Goal: Task Accomplishment & Management: Manage account settings

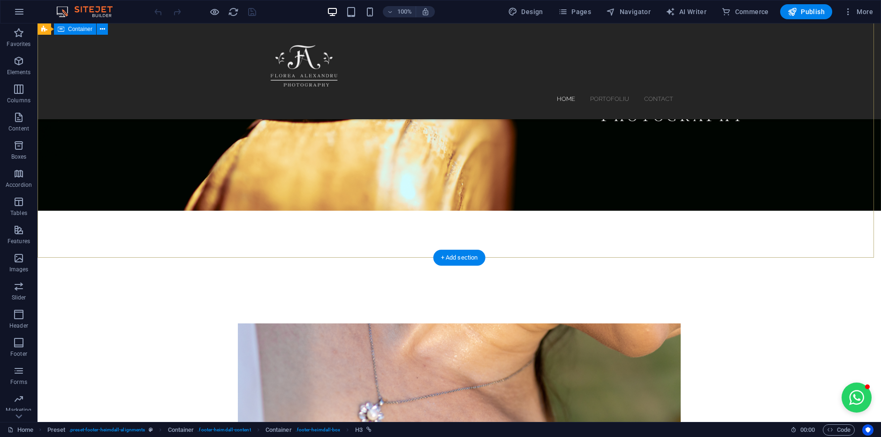
scroll to position [174, 0]
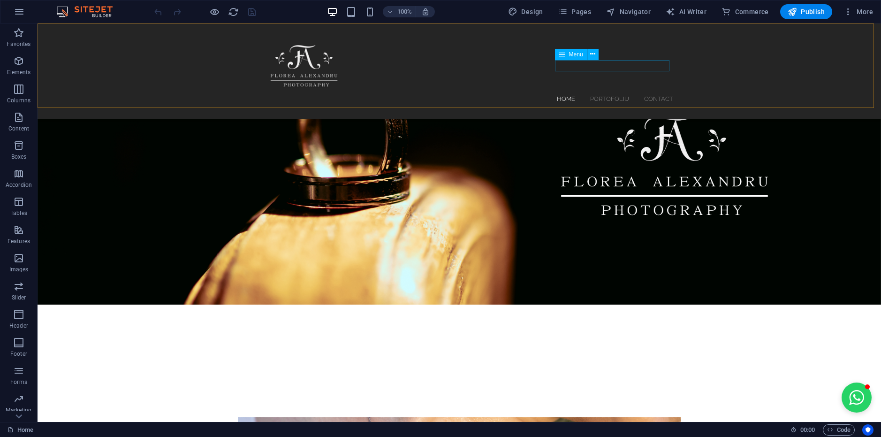
click at [604, 93] on nav "Home Portofoliu [PERSON_NAME] Cununie Contact" at bounding box center [459, 98] width 428 height 11
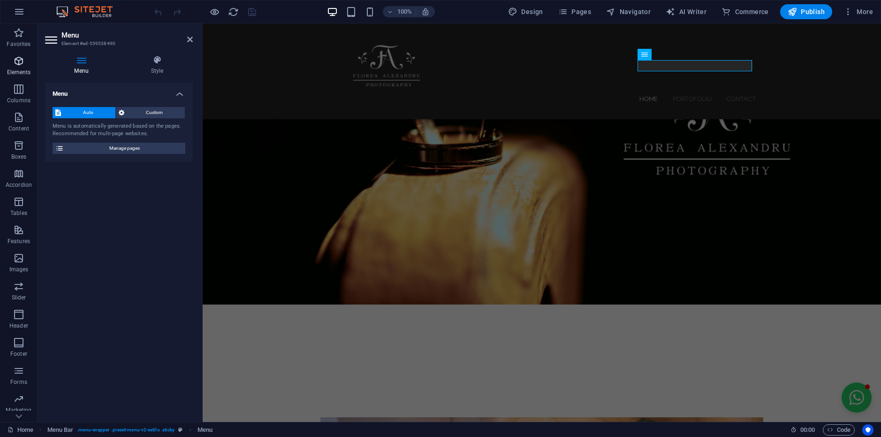
click at [16, 66] on icon "button" at bounding box center [18, 60] width 11 height 11
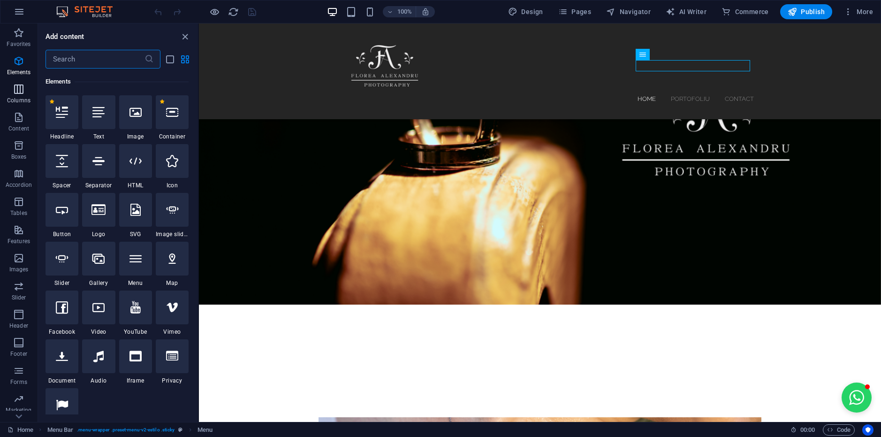
click at [15, 88] on icon "button" at bounding box center [18, 89] width 11 height 11
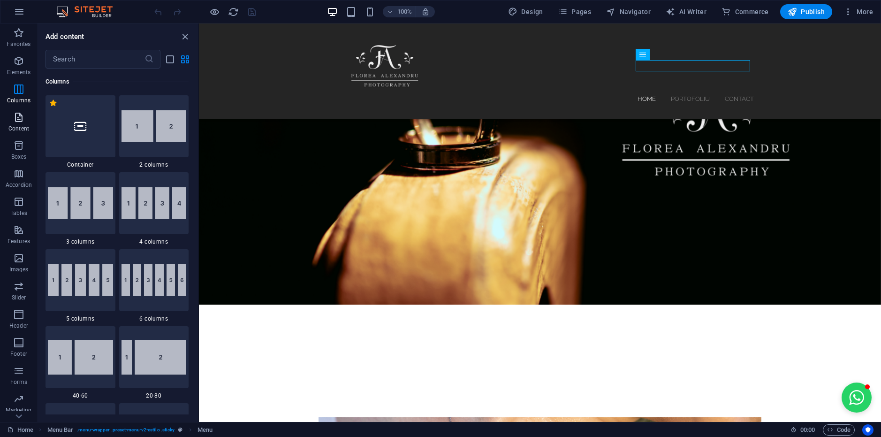
click at [17, 119] on icon "button" at bounding box center [18, 117] width 11 height 11
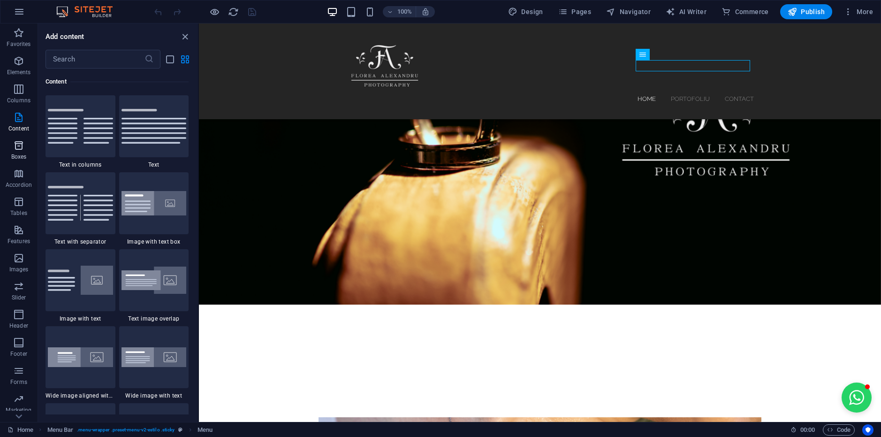
scroll to position [1642, 0]
click at [21, 150] on icon "button" at bounding box center [18, 145] width 11 height 11
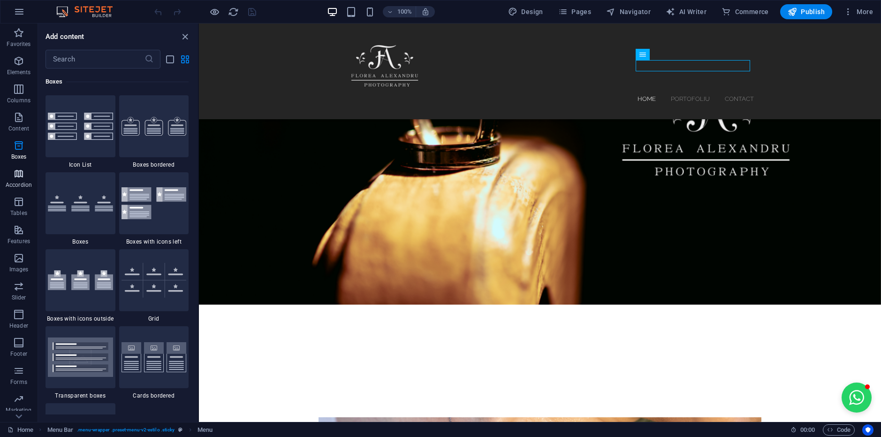
scroll to position [2588, 0]
click at [22, 183] on p "Accordion" at bounding box center [19, 185] width 26 height 8
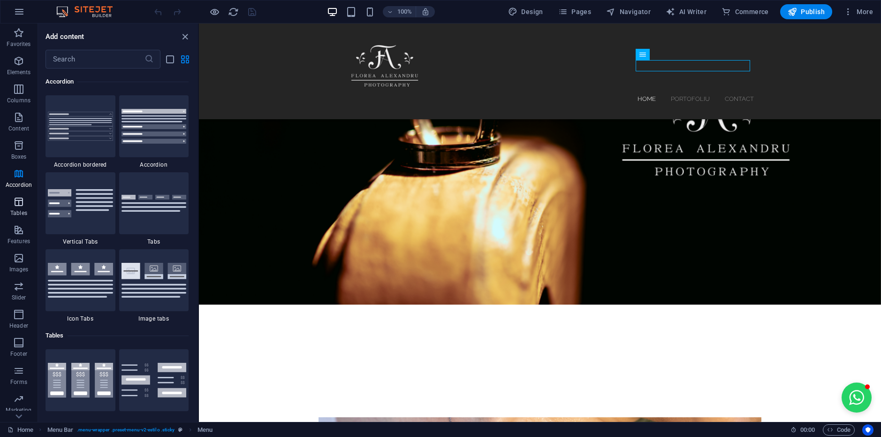
click at [19, 203] on icon "button" at bounding box center [18, 201] width 11 height 11
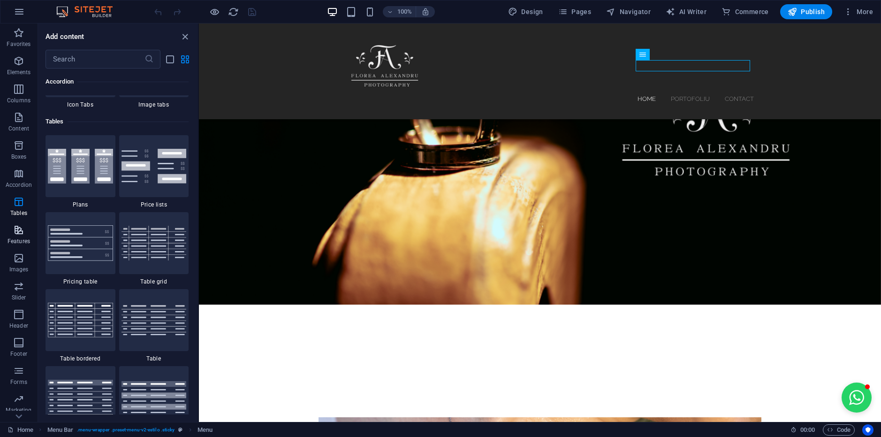
scroll to position [3250, 0]
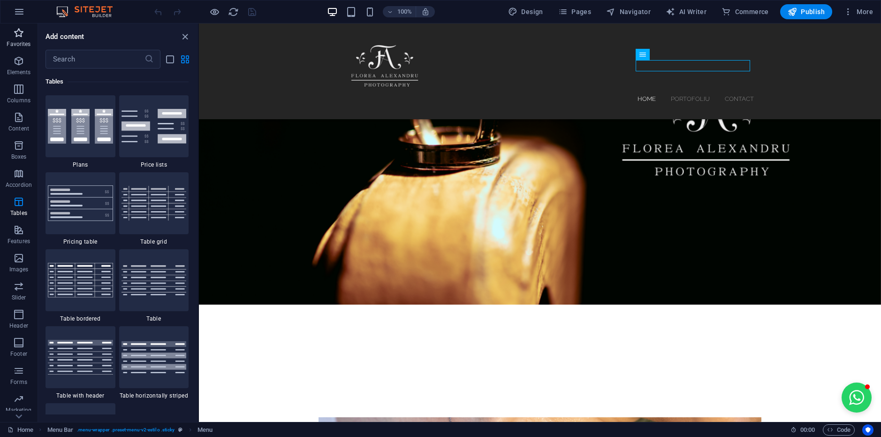
click at [16, 39] on span "Favorites" at bounding box center [19, 38] width 38 height 23
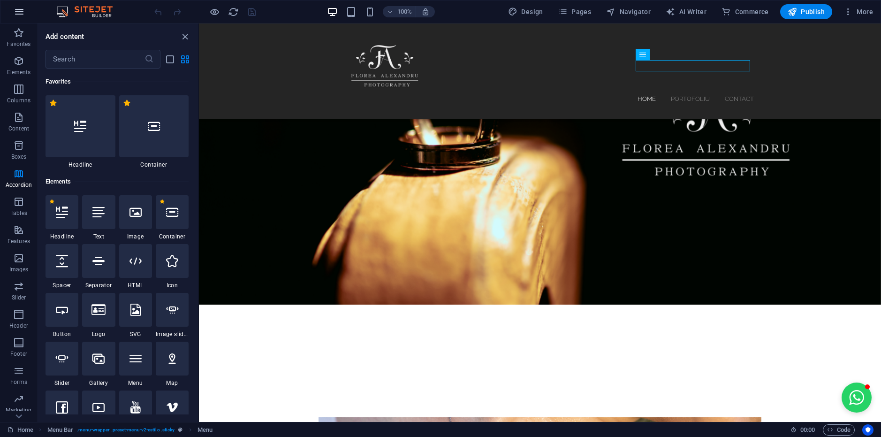
scroll to position [0, 0]
click at [16, 10] on icon "button" at bounding box center [19, 11] width 11 height 11
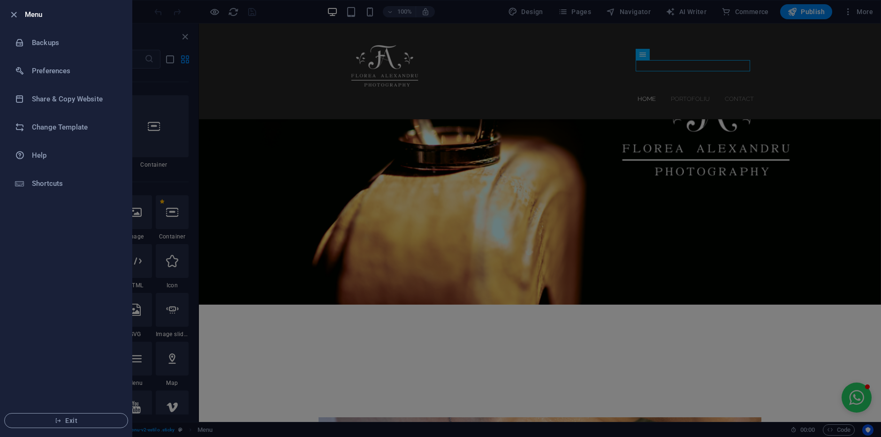
click at [162, 44] on div at bounding box center [440, 218] width 881 height 437
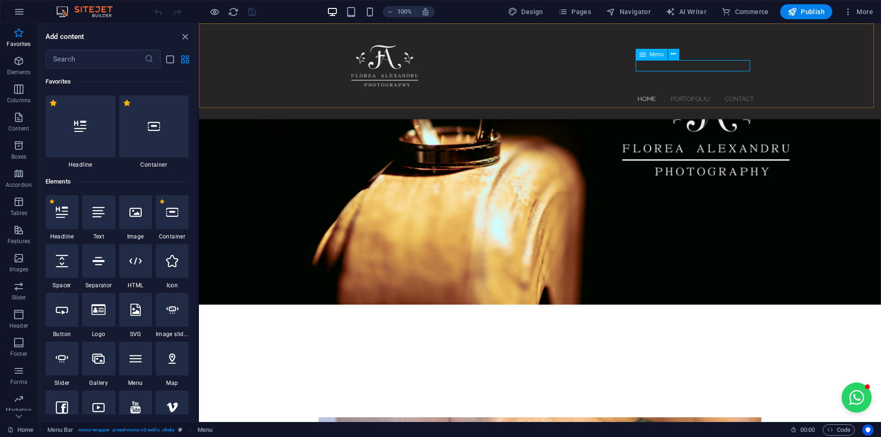
click at [692, 93] on nav "Home Portofoliu [PERSON_NAME] Cununie Contact" at bounding box center [540, 98] width 428 height 11
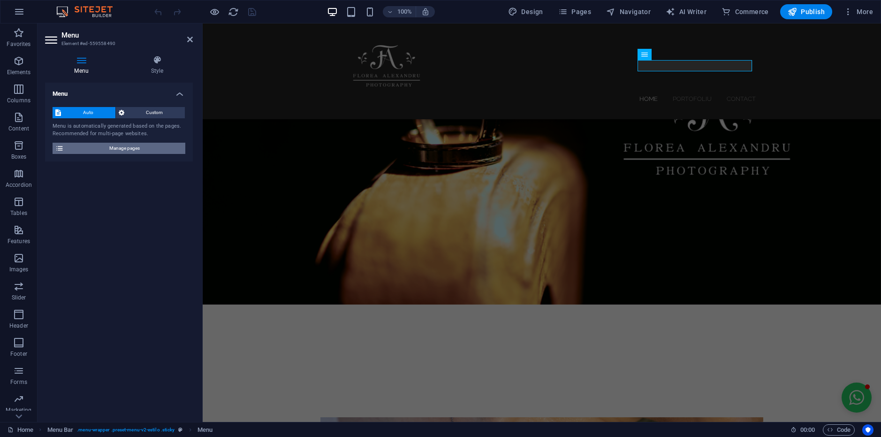
click at [131, 145] on span "Manage pages" at bounding box center [125, 148] width 116 height 11
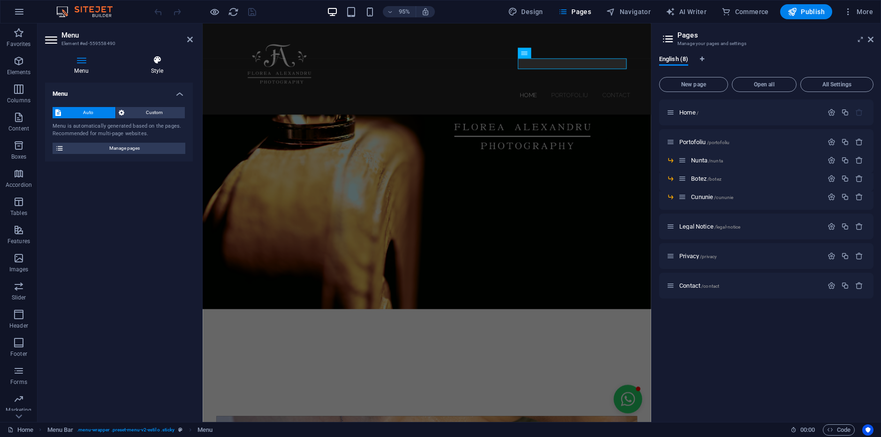
click at [154, 57] on icon at bounding box center [157, 59] width 71 height 9
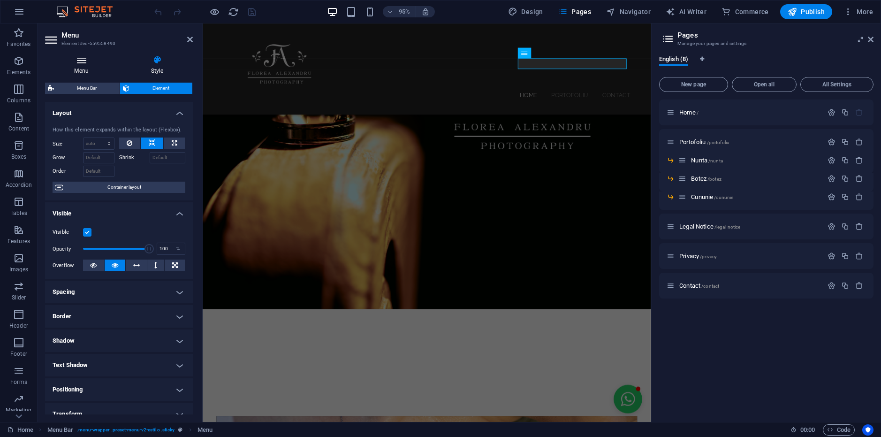
click at [73, 62] on icon at bounding box center [81, 59] width 73 height 9
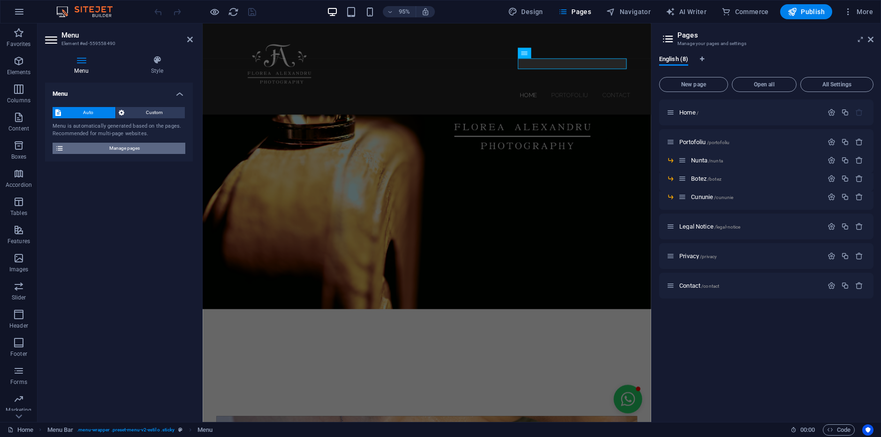
click at [94, 151] on span "Manage pages" at bounding box center [125, 148] width 116 height 11
click at [699, 179] on span "Botez /botez" at bounding box center [706, 178] width 30 height 7
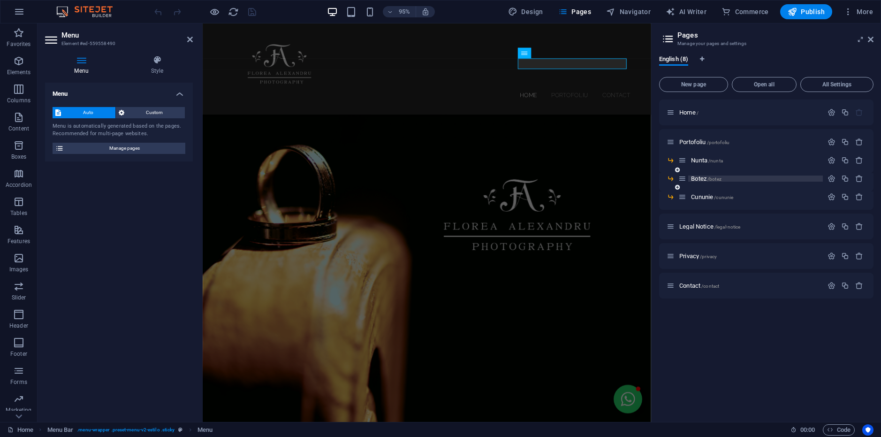
click at [699, 179] on div "Botez /botez" at bounding box center [766, 182] width 214 height 18
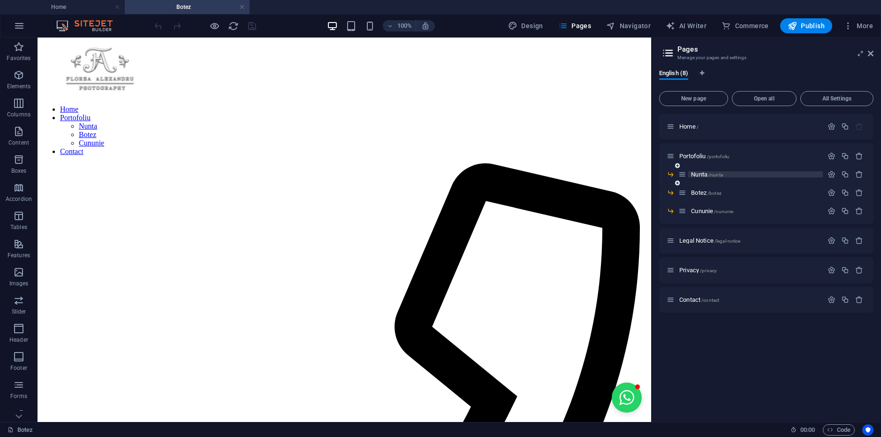
click at [696, 174] on span "Nunta /nunta" at bounding box center [707, 174] width 32 height 7
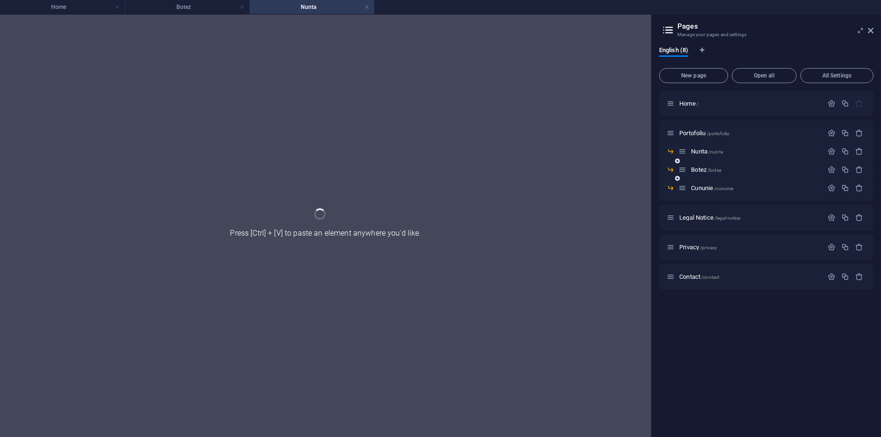
click at [696, 173] on div "Botez /botez" at bounding box center [750, 169] width 145 height 11
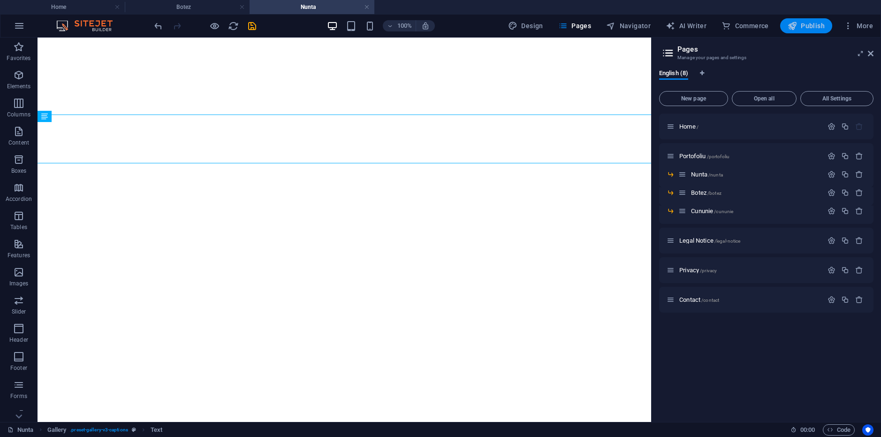
click at [803, 23] on span "Publish" at bounding box center [806, 25] width 37 height 9
